Goal: Task Accomplishment & Management: Use online tool/utility

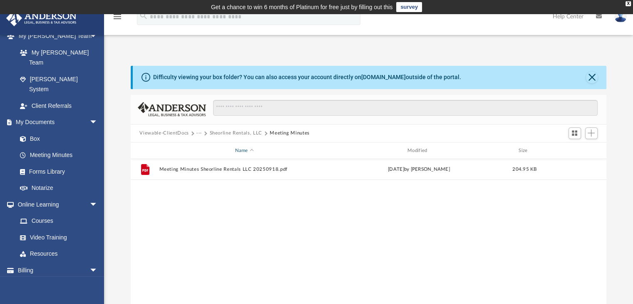
scroll to position [202, 0]
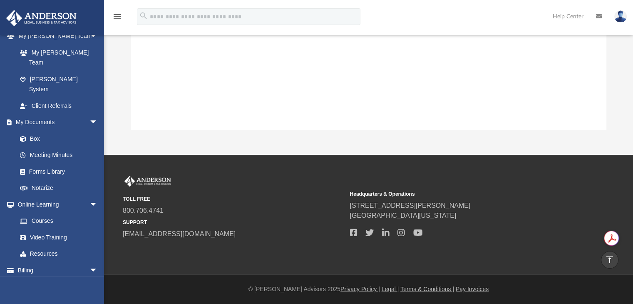
click at [253, 47] on div "File Meeting Minutes Sheorline Rentals LLC 20250918.pdf [DATE] by [PERSON_NAME]…" at bounding box center [369, 43] width 476 height 172
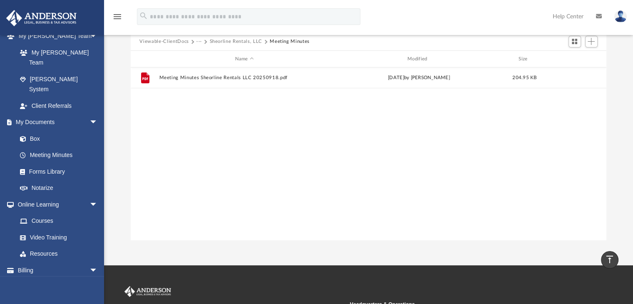
scroll to position [0, 0]
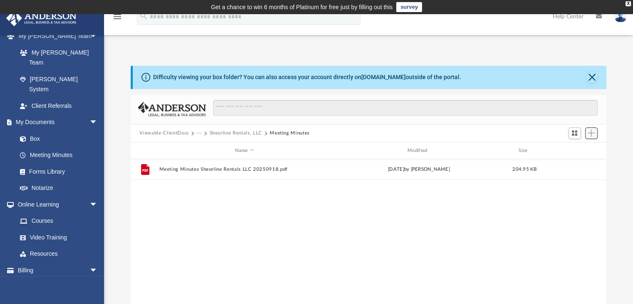
click at [586, 134] on button "Add" at bounding box center [591, 133] width 12 height 12
click at [577, 147] on li "Upload" at bounding box center [579, 149] width 27 height 9
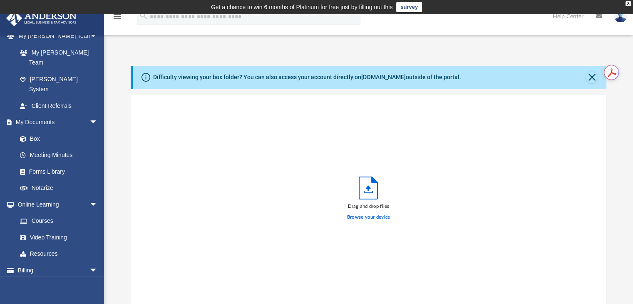
scroll to position [205, 469]
click at [366, 218] on label "Browse your device" at bounding box center [368, 217] width 43 height 7
click at [0, 0] on input "Browse your device" at bounding box center [0, 0] width 0 height 0
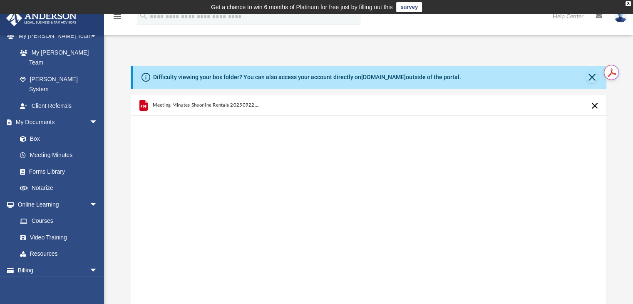
click at [331, 193] on div "Meeting Minutes Sheorline Rentals 20250922.pdf" at bounding box center [369, 200] width 476 height 211
click at [592, 75] on button "Close" at bounding box center [592, 78] width 12 height 12
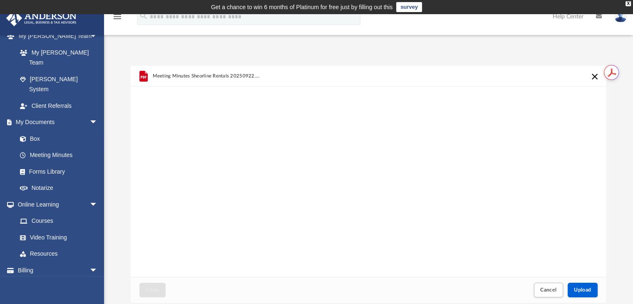
click at [557, 104] on div "Meeting Minutes Sheorline Rentals 20250922.pdf" at bounding box center [369, 171] width 476 height 211
click at [593, 296] on button "Upload" at bounding box center [583, 290] width 30 height 15
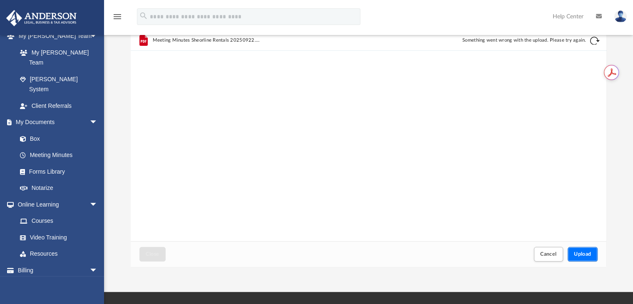
scroll to position [83, 0]
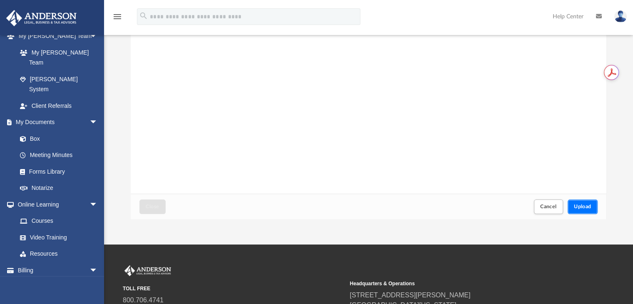
click at [578, 207] on span "Upload" at bounding box center [582, 206] width 17 height 5
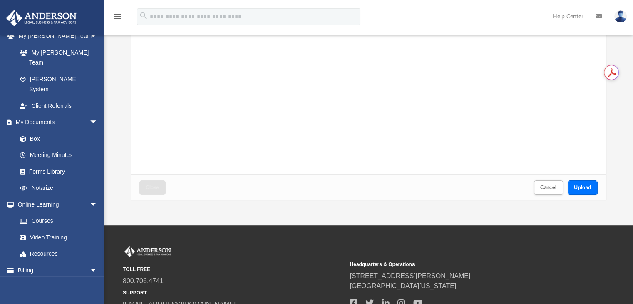
scroll to position [125, 0]
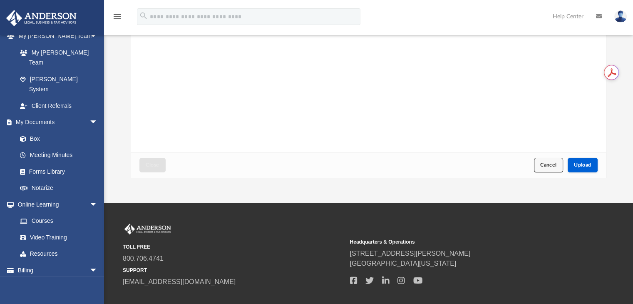
click at [553, 160] on button "Cancel" at bounding box center [548, 165] width 29 height 15
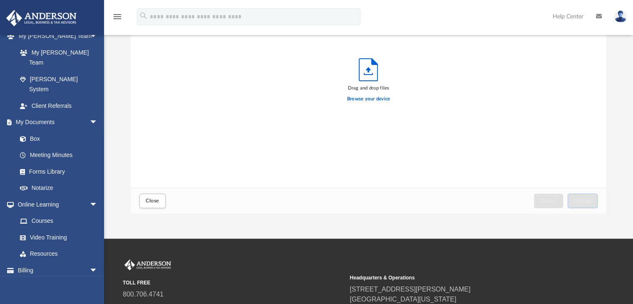
scroll to position [42, 0]
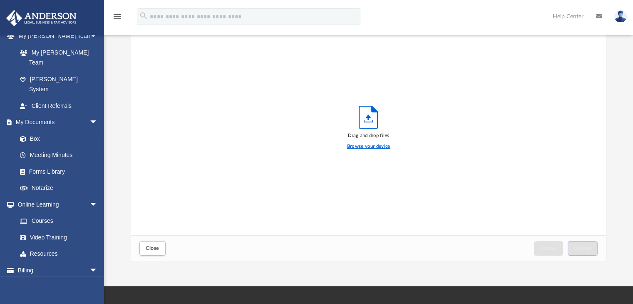
click at [361, 148] on label "Browse your device" at bounding box center [368, 146] width 43 height 7
click at [0, 0] on input "Browse your device" at bounding box center [0, 0] width 0 height 0
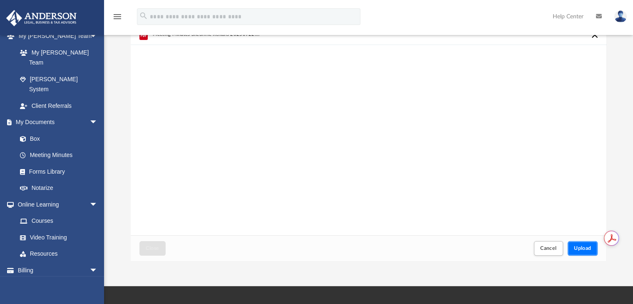
click at [583, 244] on button "Upload" at bounding box center [583, 248] width 30 height 15
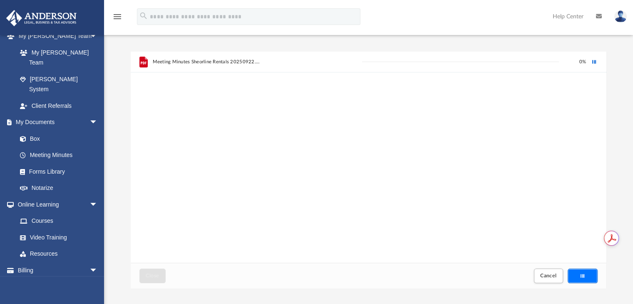
scroll to position [0, 0]
